Goal: Information Seeking & Learning: Learn about a topic

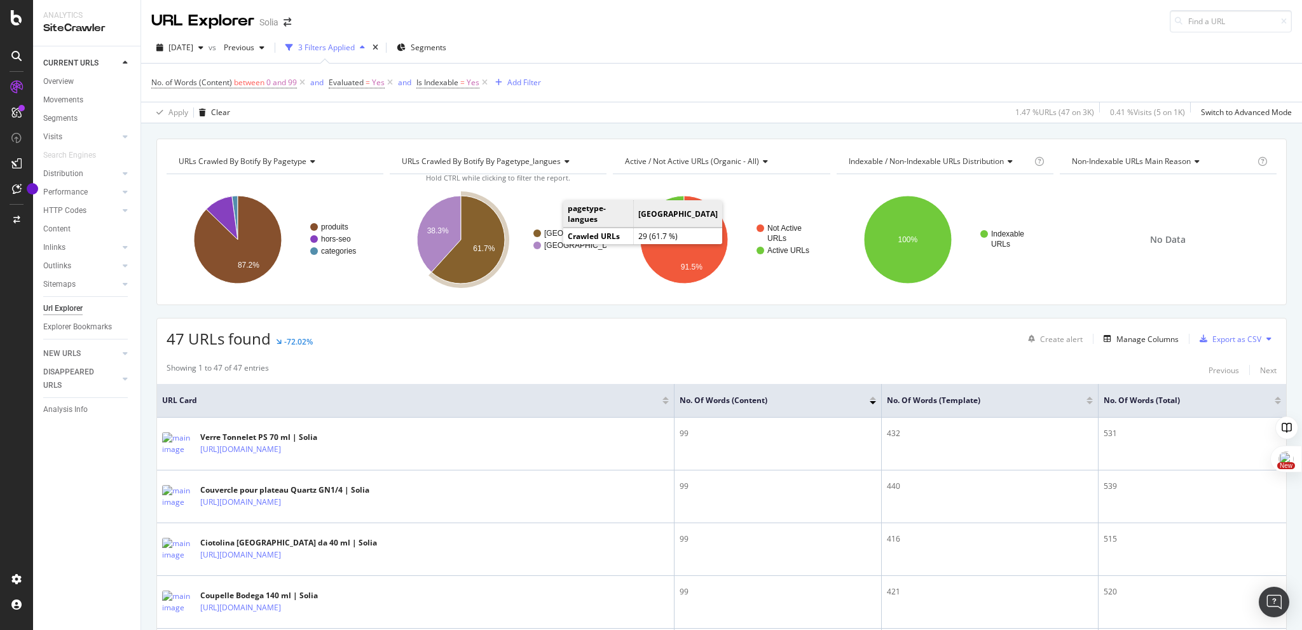
click at [552, 233] on text "[GEOGRAPHIC_DATA]" at bounding box center [583, 233] width 79 height 9
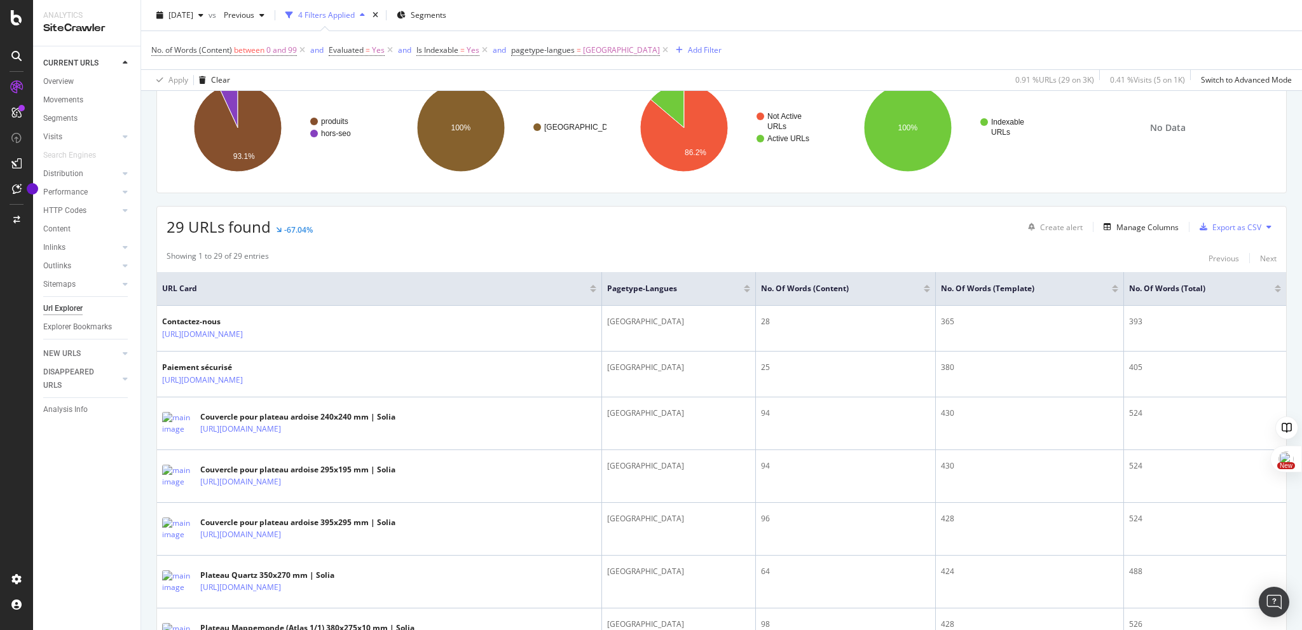
scroll to position [112, 0]
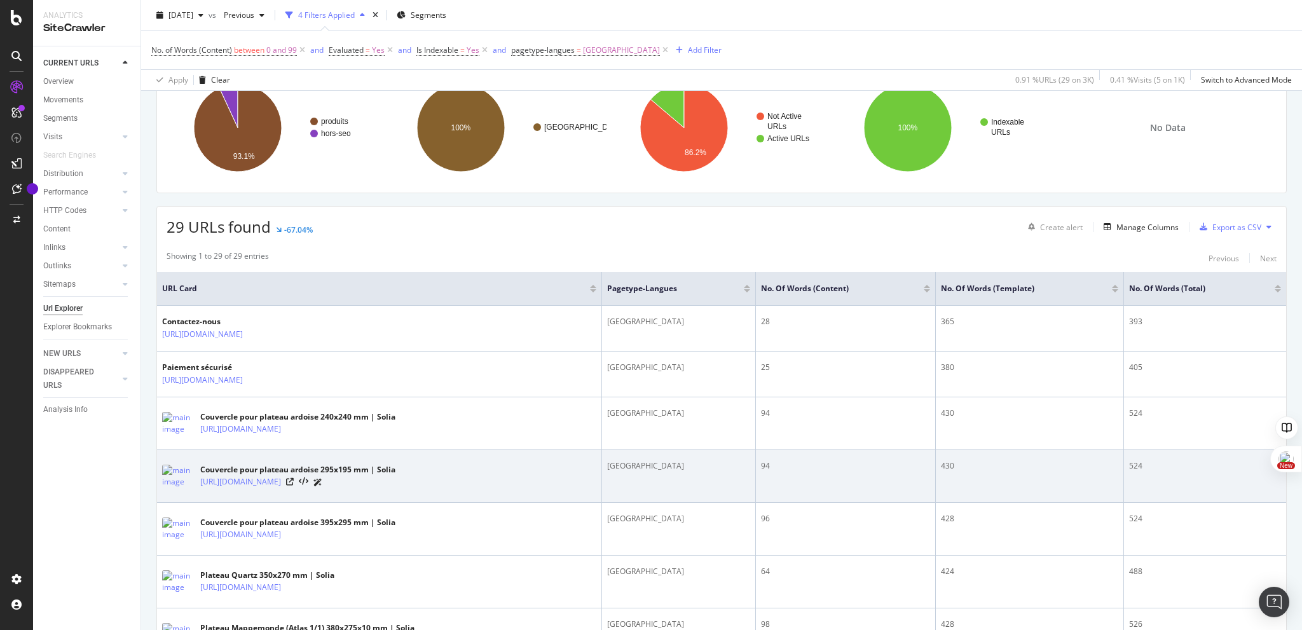
click at [396, 480] on div "[URL][DOMAIN_NAME]" at bounding box center [297, 482] width 195 height 13
click at [294, 478] on icon at bounding box center [290, 482] width 8 height 8
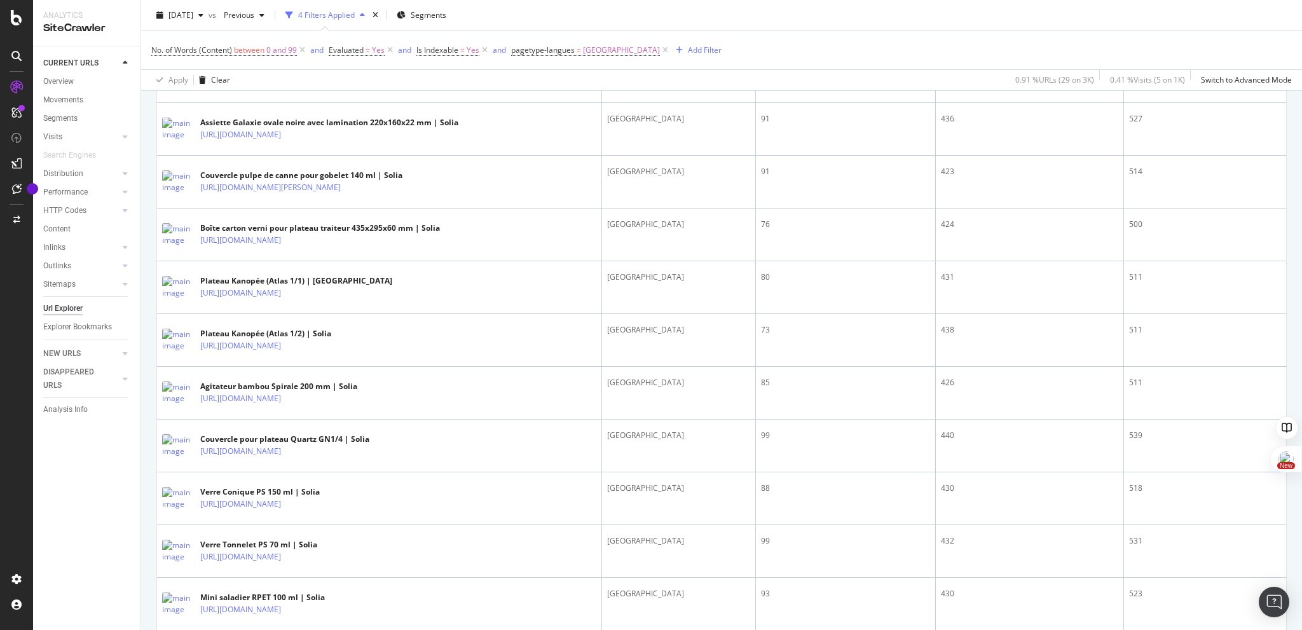
scroll to position [1428, 0]
